Goal: Transaction & Acquisition: Purchase product/service

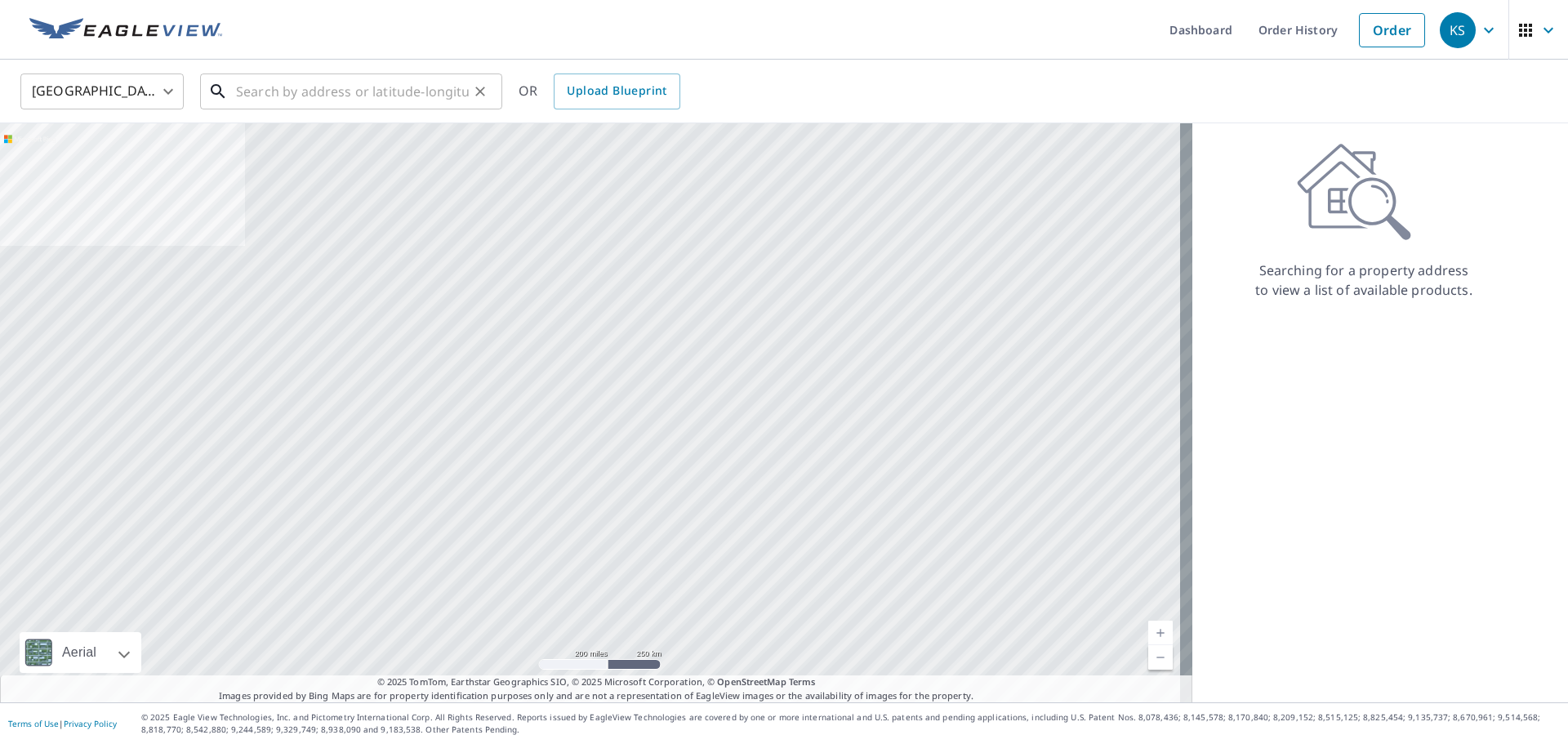
click at [438, 84] on input "text" at bounding box center [352, 91] width 233 height 46
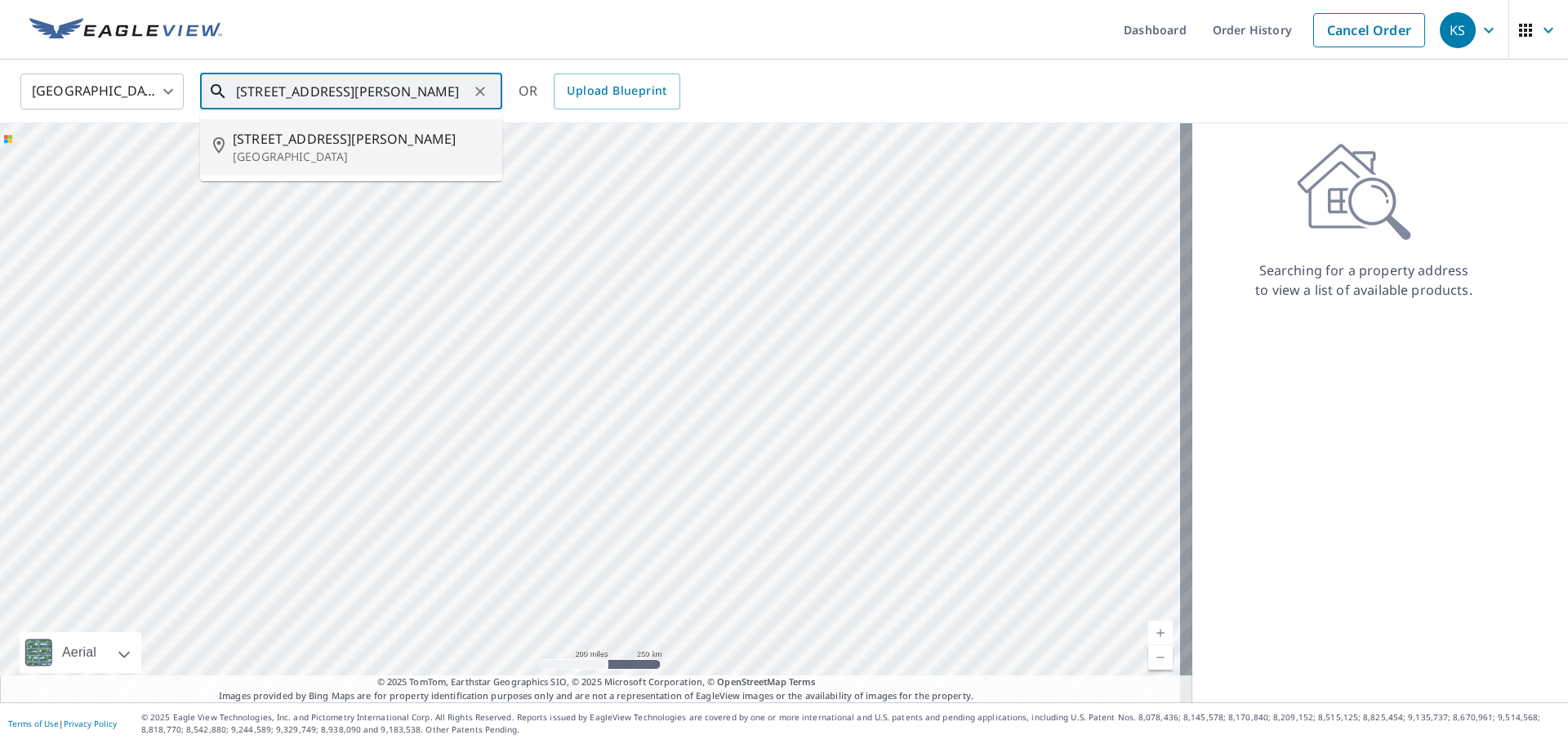
click at [366, 129] on span "[STREET_ADDRESS][PERSON_NAME]" at bounding box center [361, 139] width 256 height 20
type input "[STREET_ADDRESS][PERSON_NAME]"
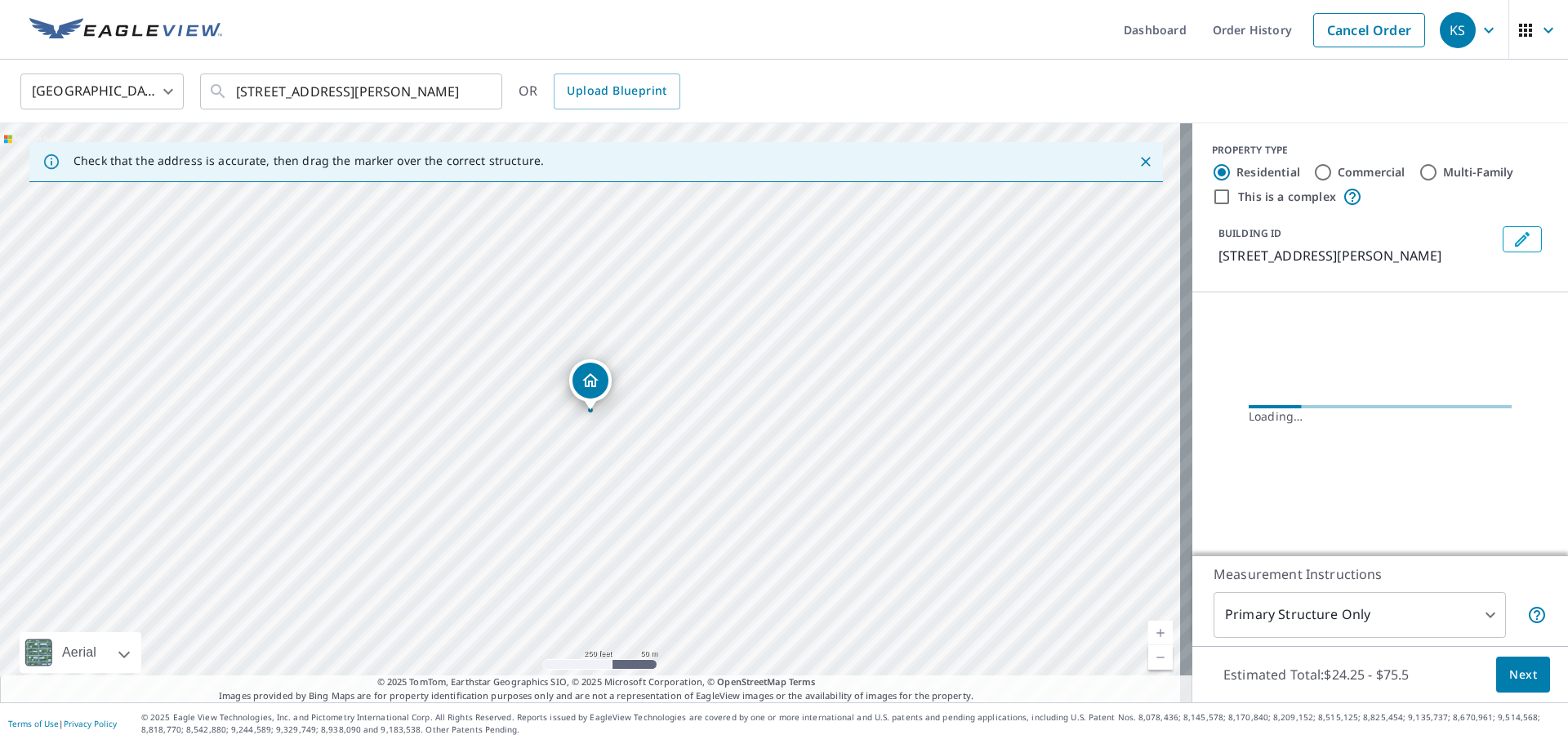
click at [1508, 672] on span "Next" at bounding box center [1522, 675] width 28 height 21
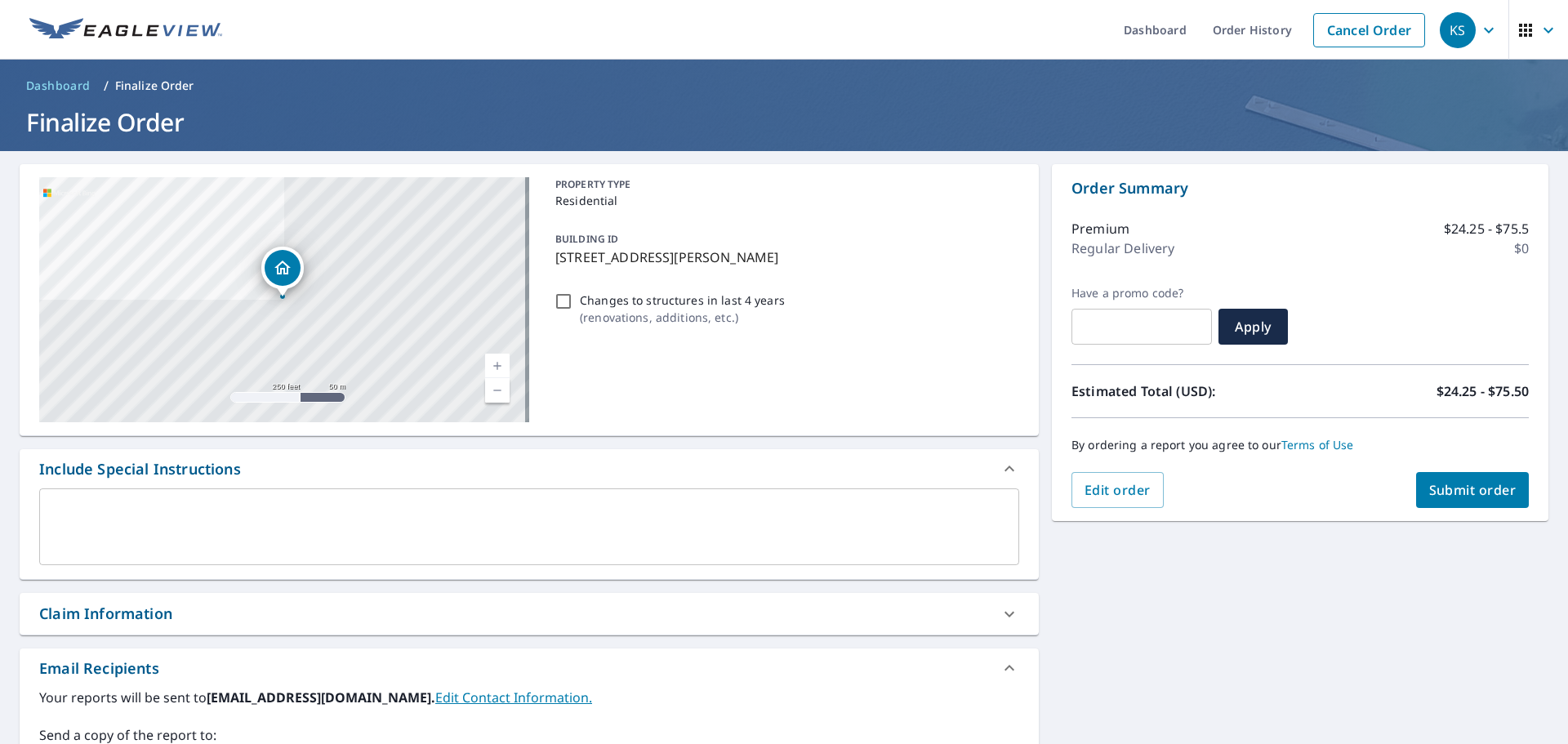
click at [1483, 499] on button "Submit order" at bounding box center [1472, 490] width 113 height 36
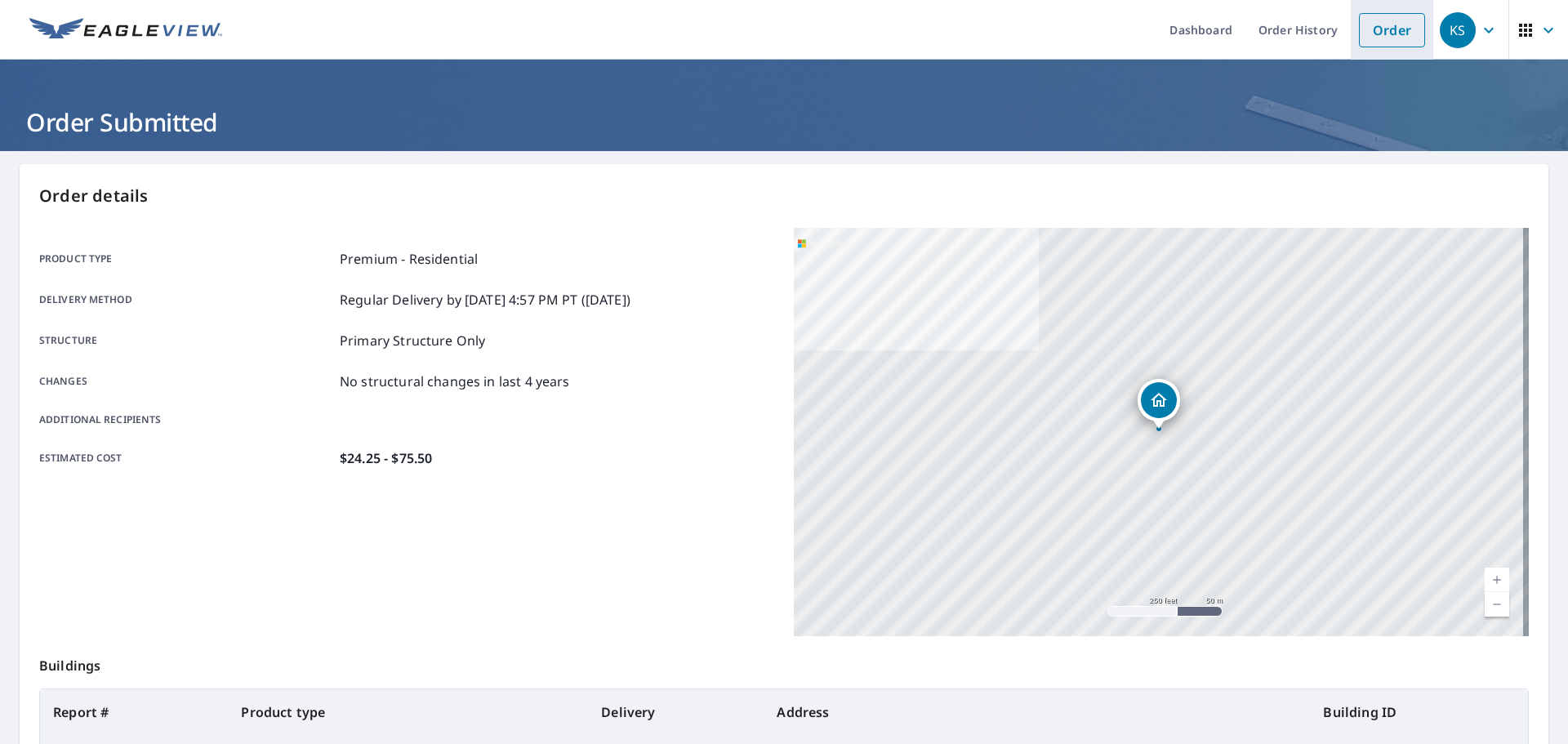
click at [1361, 33] on link "Order" at bounding box center [1391, 30] width 66 height 35
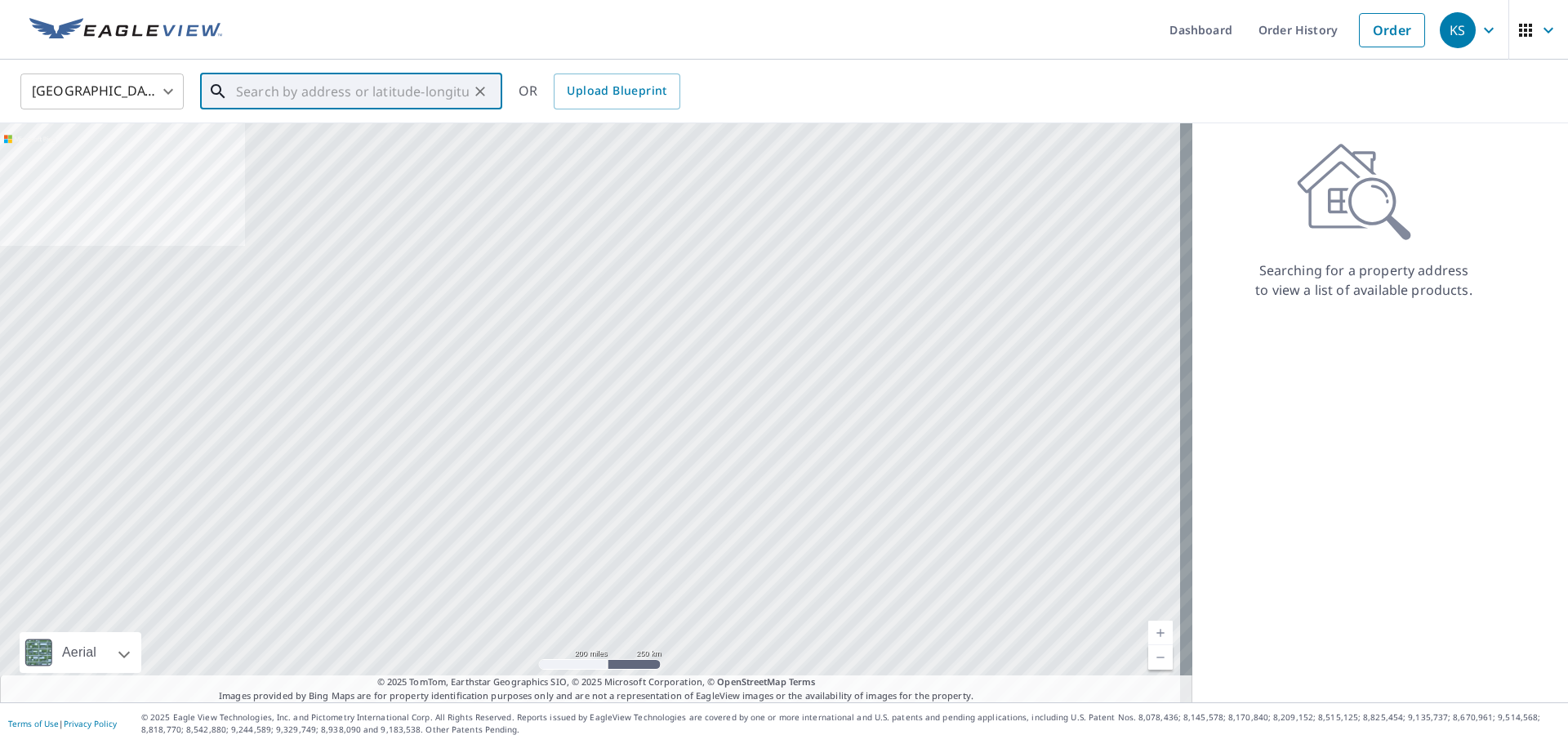
click at [427, 104] on input "text" at bounding box center [352, 91] width 233 height 46
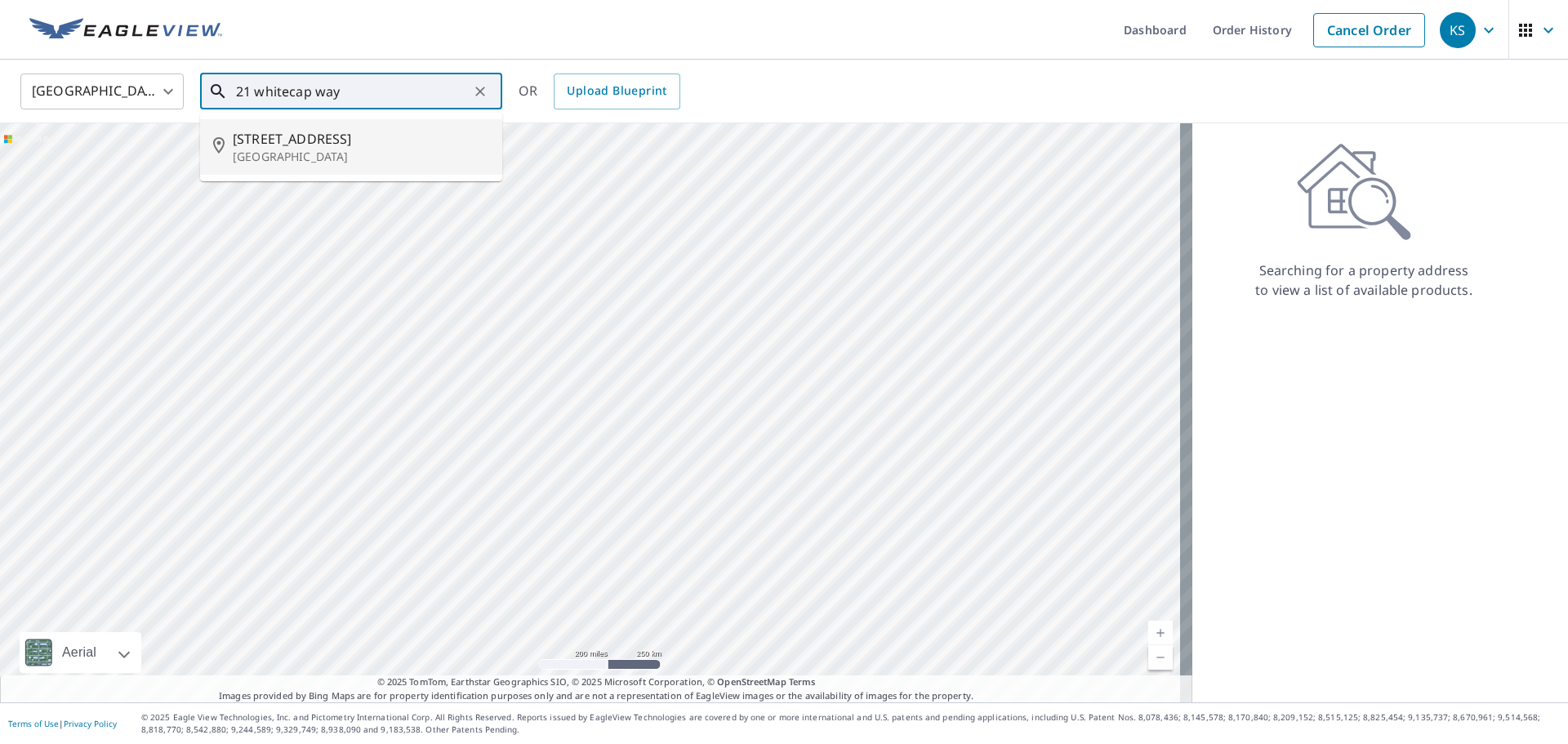
click at [359, 147] on span "[STREET_ADDRESS]" at bounding box center [361, 139] width 256 height 20
type input "[STREET_ADDRESS]"
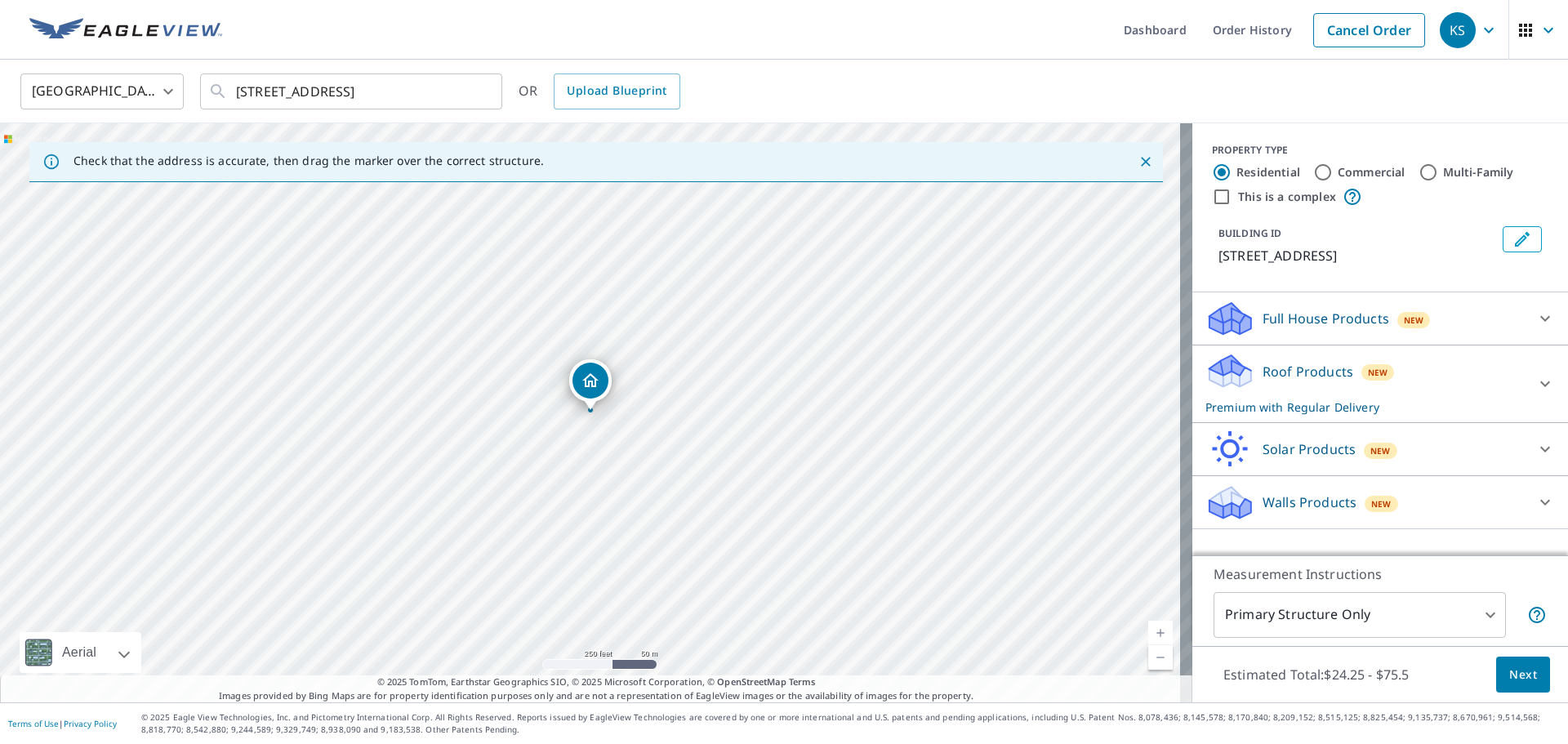
click at [1508, 673] on span "Next" at bounding box center [1522, 675] width 28 height 21
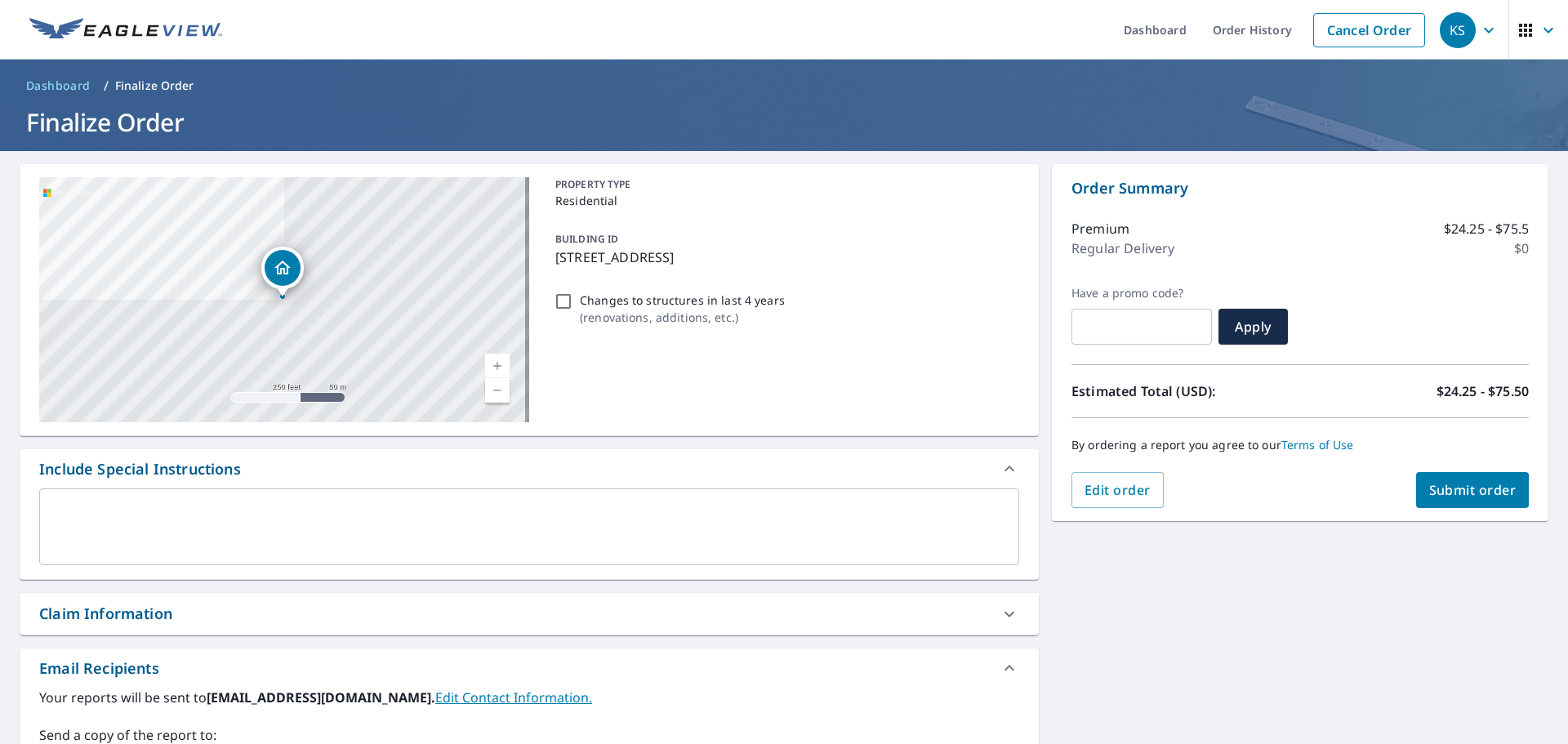
click at [1450, 490] on span "Submit order" at bounding box center [1473, 490] width 87 height 18
